Goal: Task Accomplishment & Management: Use online tool/utility

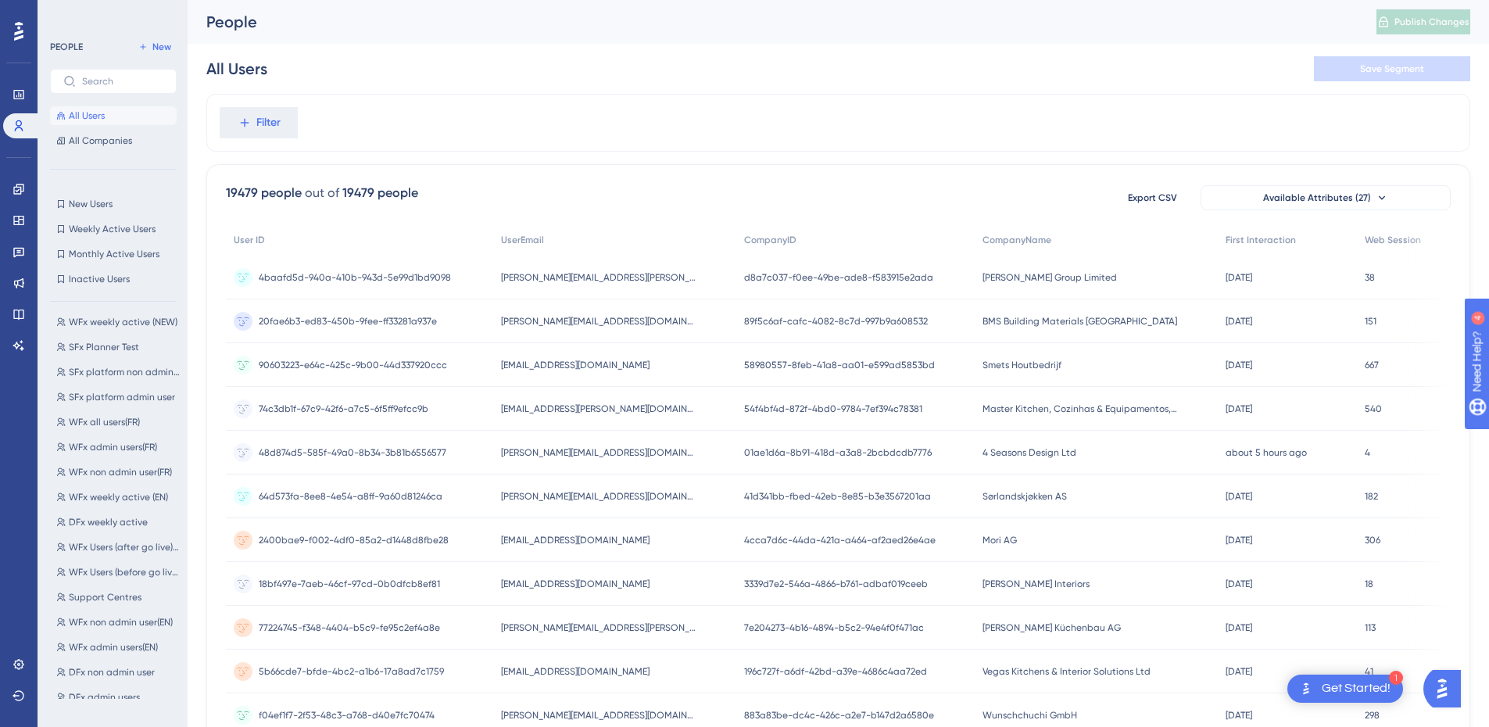
scroll to position [154, 0]
click at [100, 657] on button "DFx Users report DFx Users report" at bounding box center [118, 651] width 136 height 19
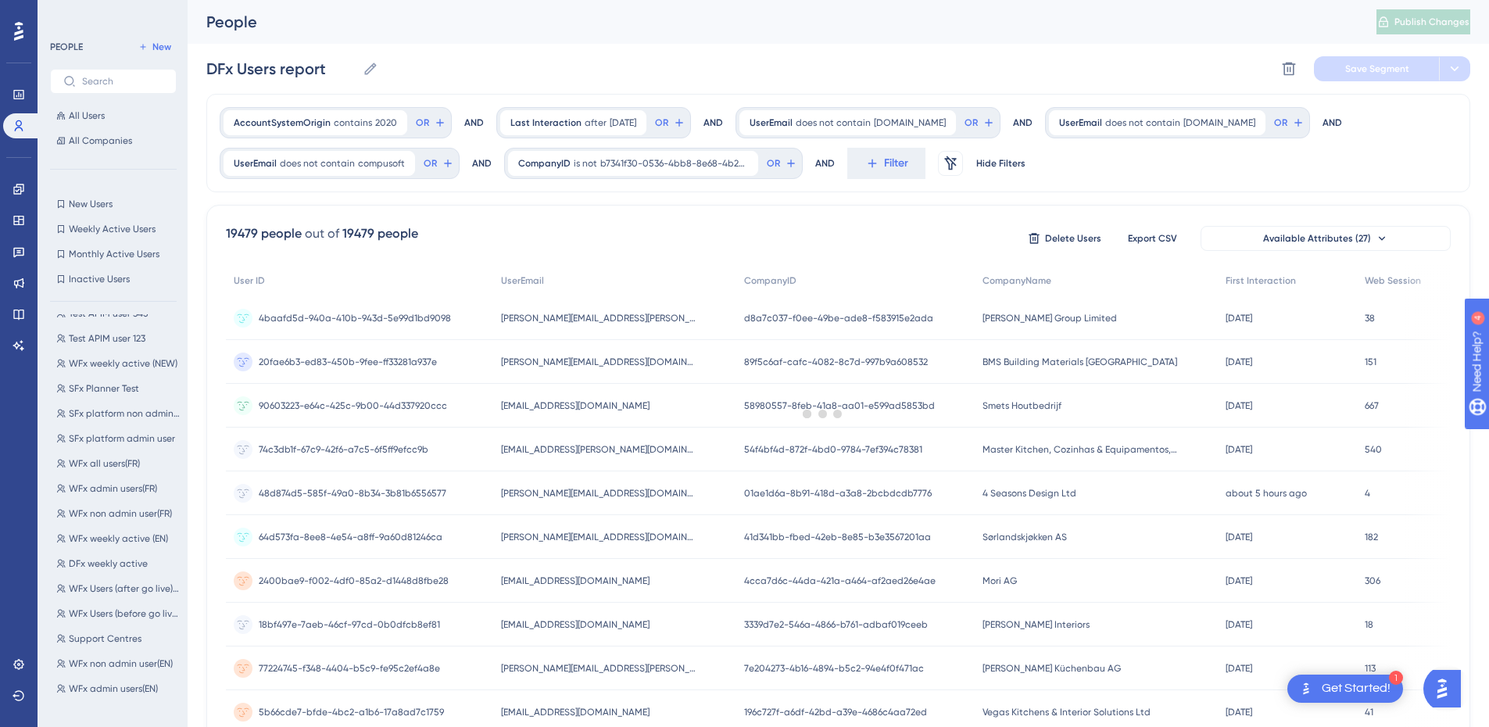
scroll to position [0, 0]
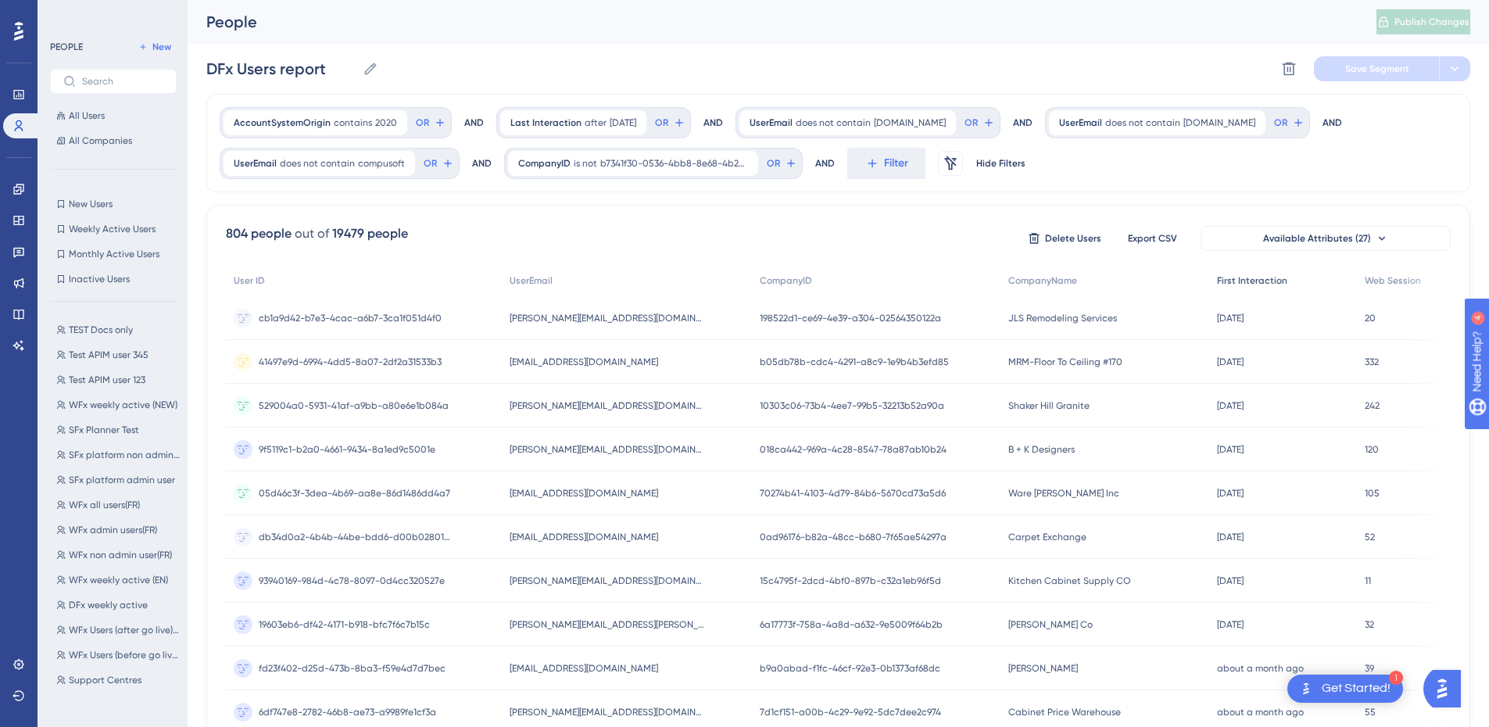
click at [1265, 274] on span "First Interaction" at bounding box center [1252, 280] width 70 height 13
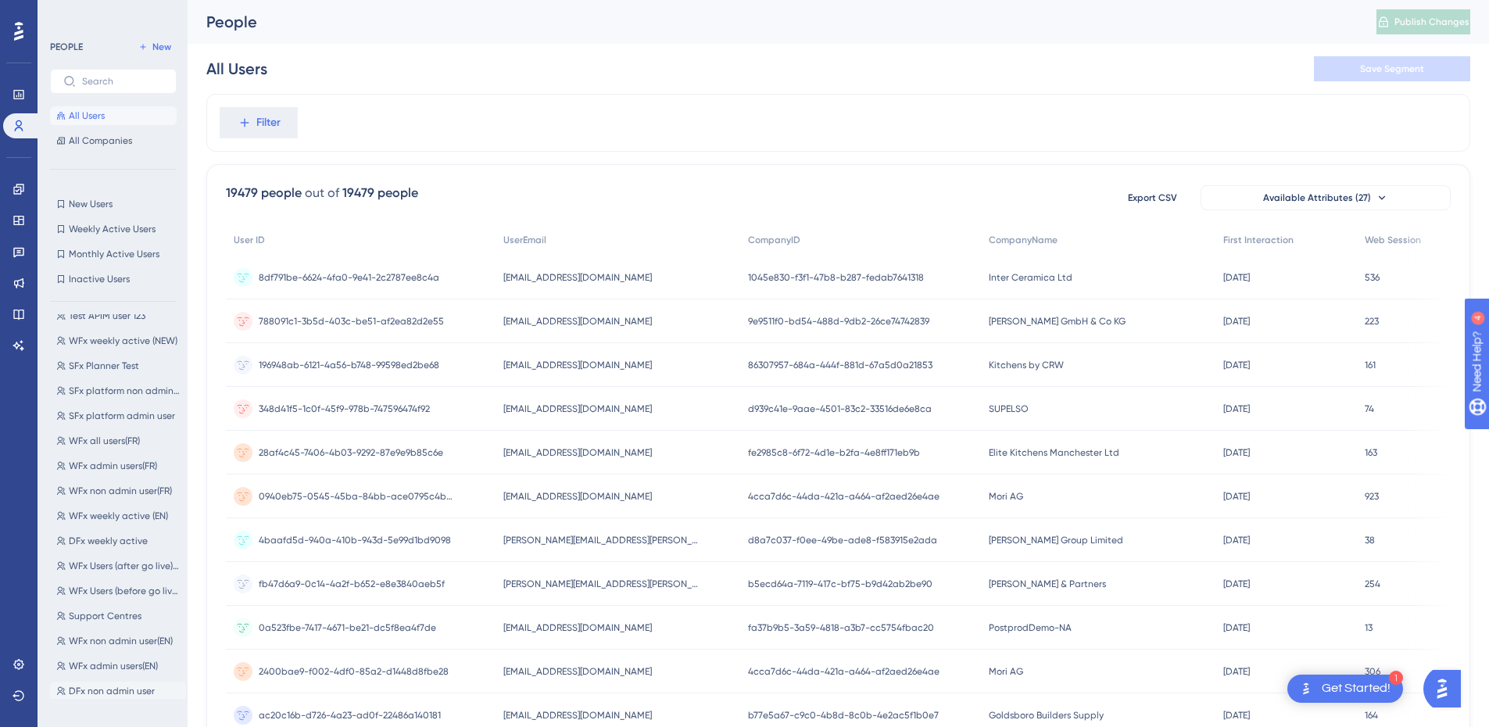
scroll to position [154, 0]
click at [108, 650] on span "DFx Users report" at bounding box center [104, 651] width 71 height 13
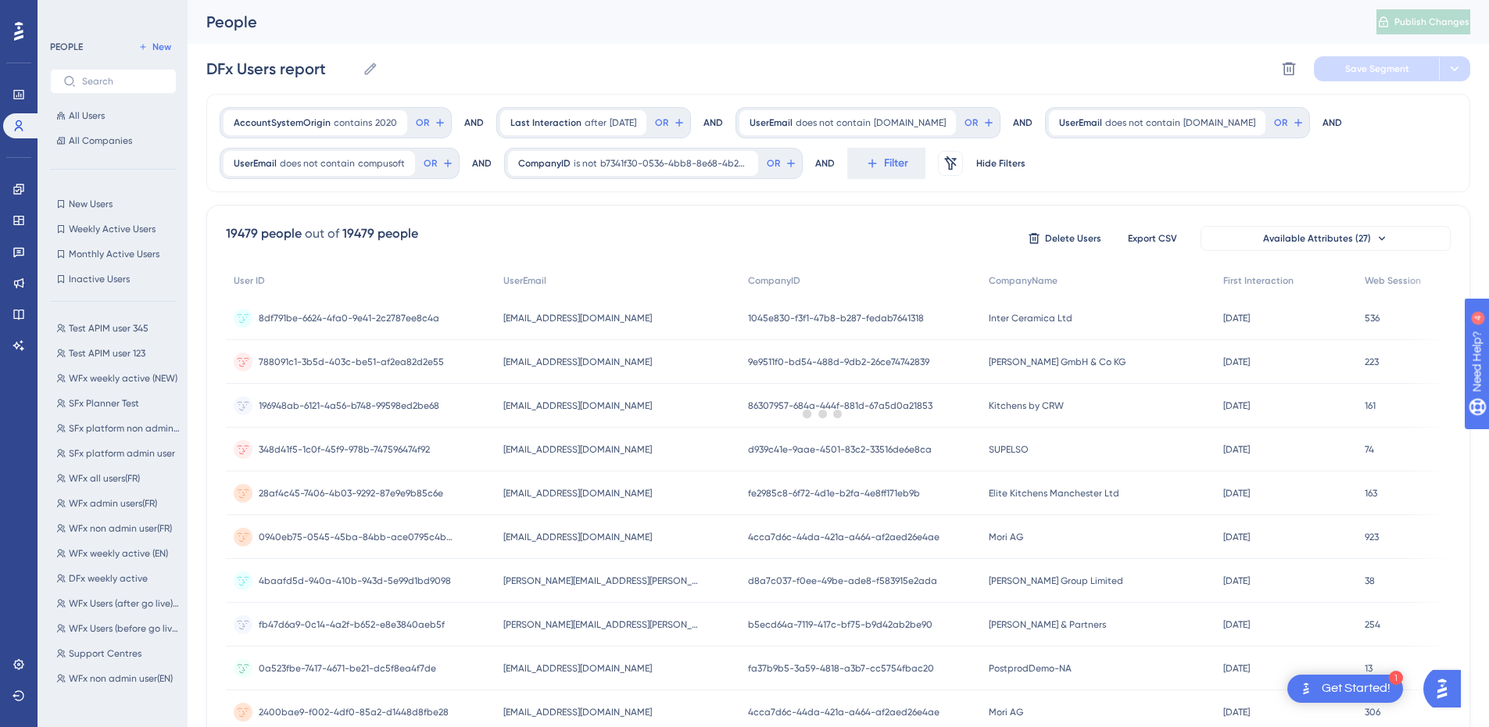
scroll to position [0, 0]
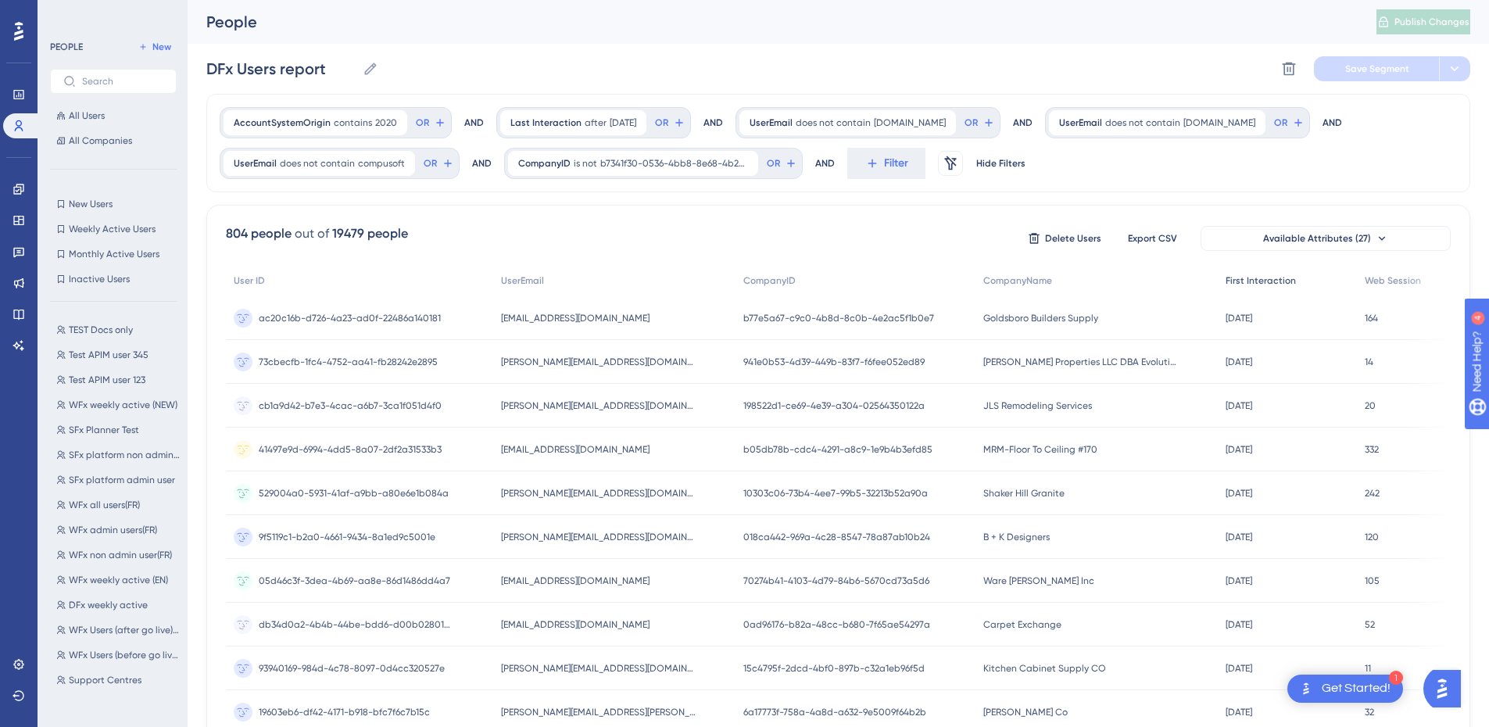
click at [1237, 278] on span "First Interaction" at bounding box center [1261, 280] width 70 height 13
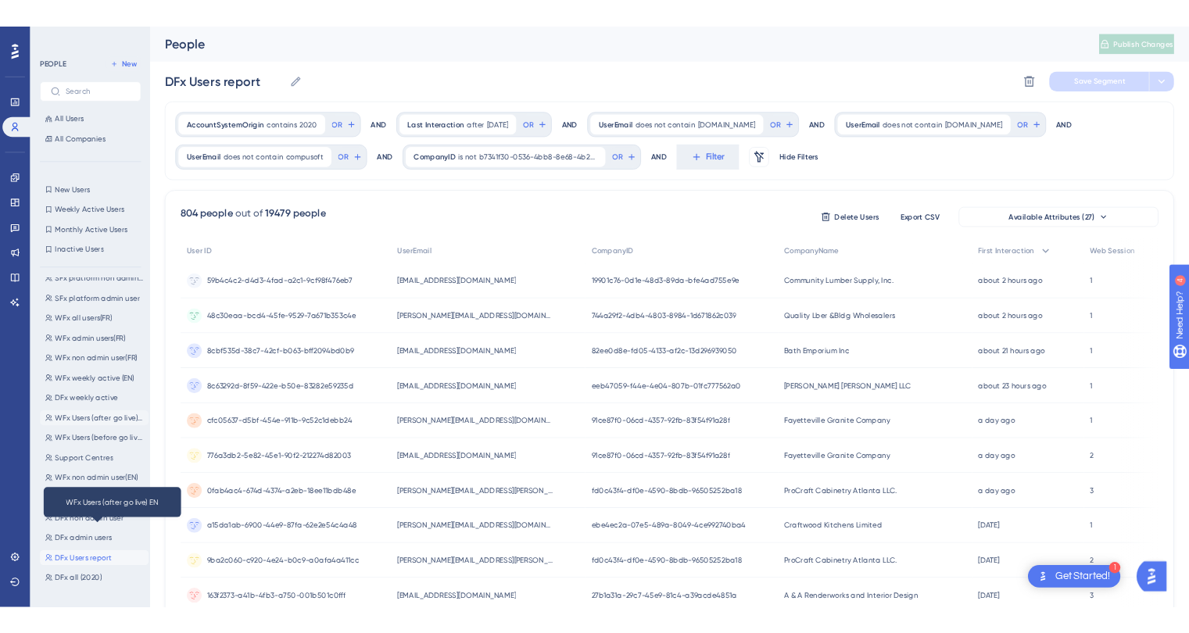
scroll to position [154, 0]
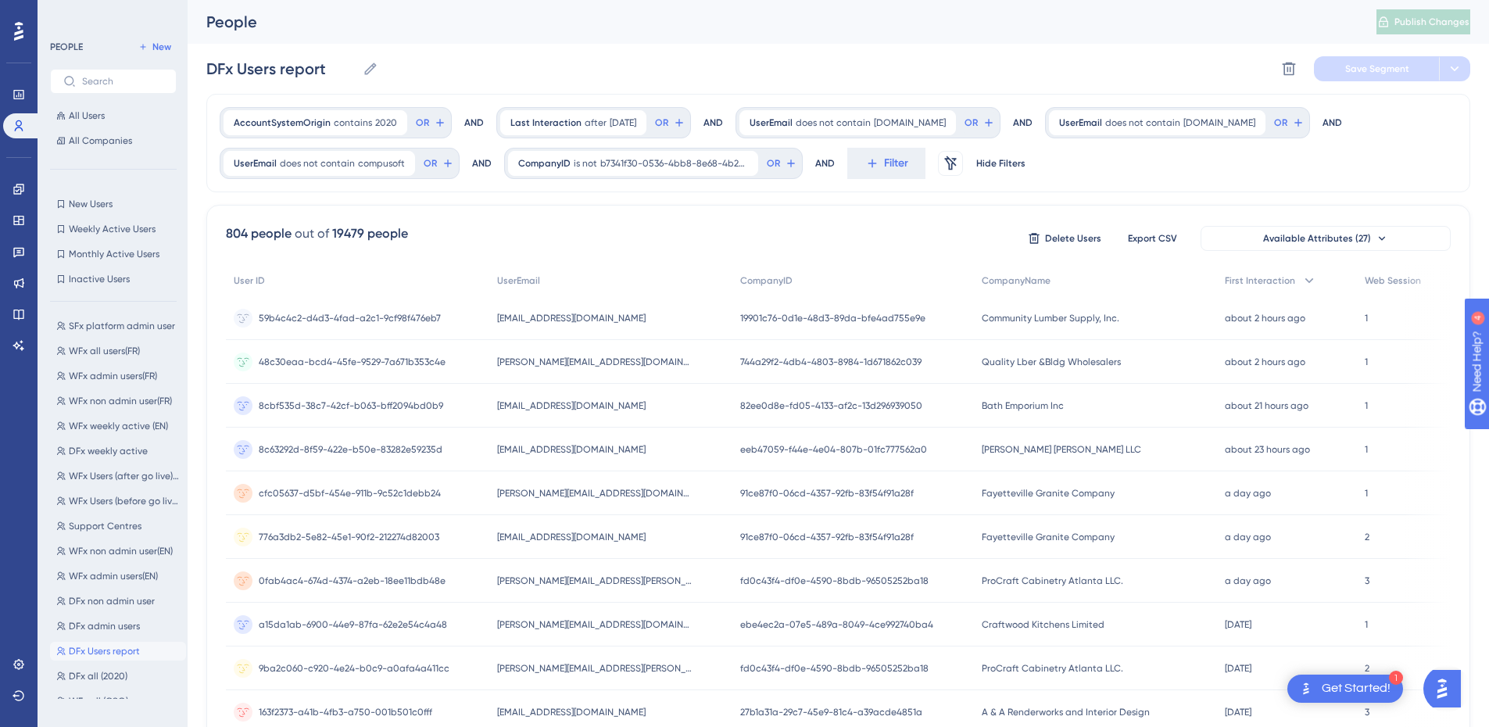
click at [115, 648] on span "DFx Users report" at bounding box center [104, 651] width 71 height 13
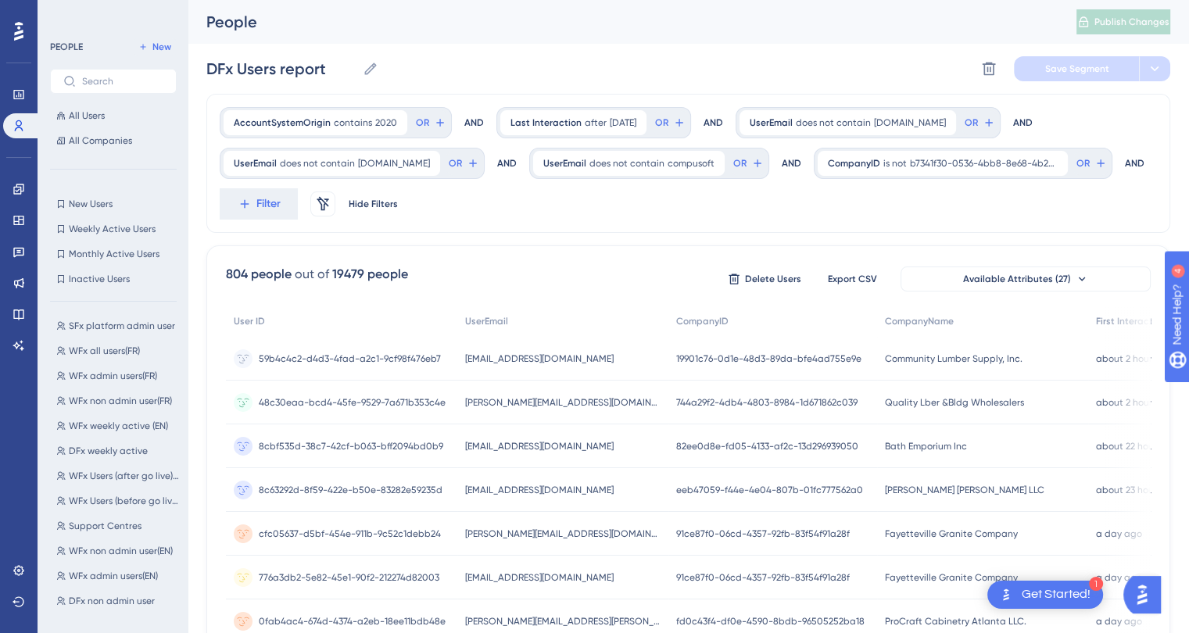
scroll to position [153, 0]
